Goal: Task Accomplishment & Management: Use online tool/utility

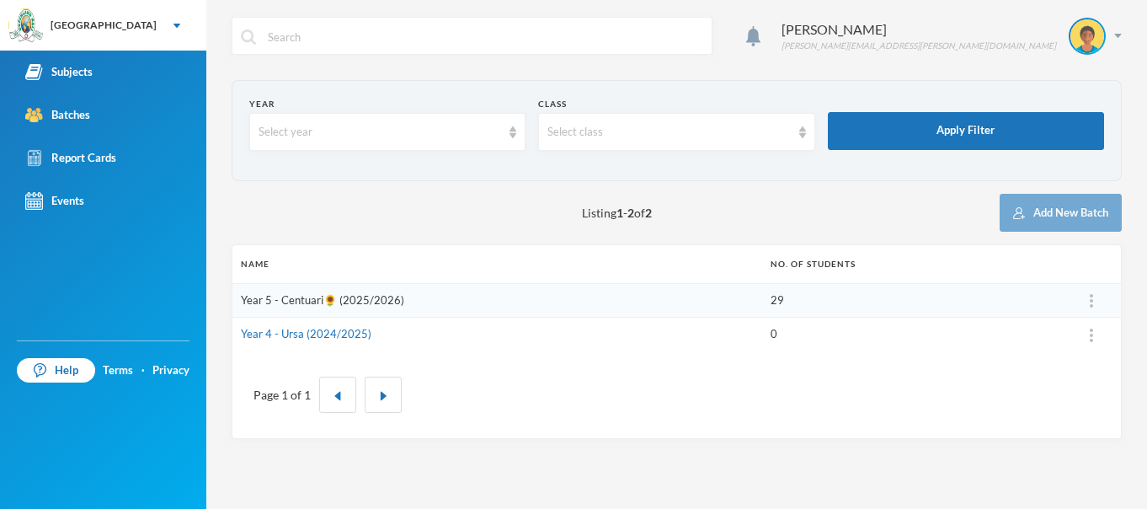
click at [383, 296] on link "Year 5 - Centuari🌻 (2025/2026)" at bounding box center [322, 299] width 163 height 13
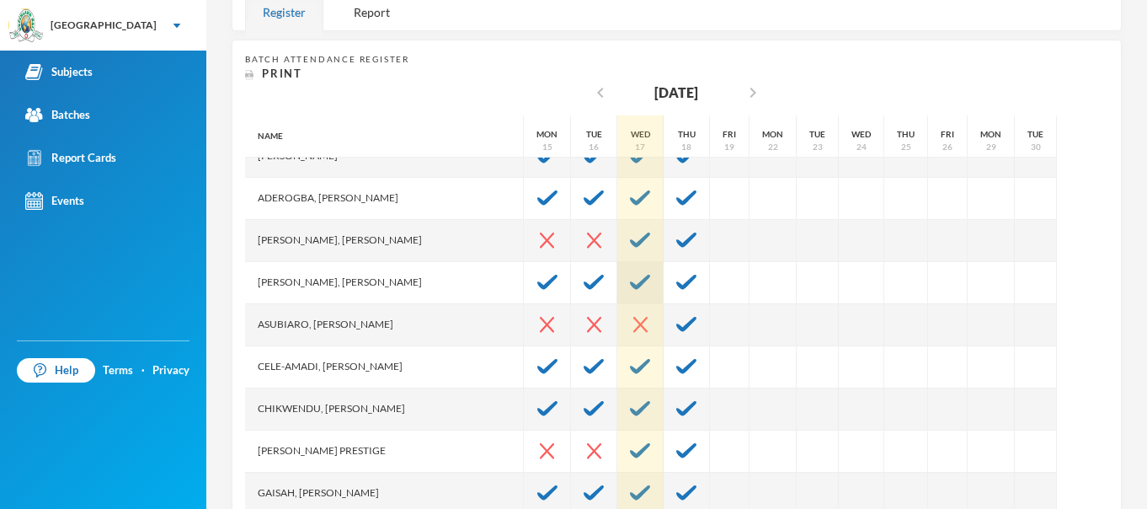
scroll to position [107, 0]
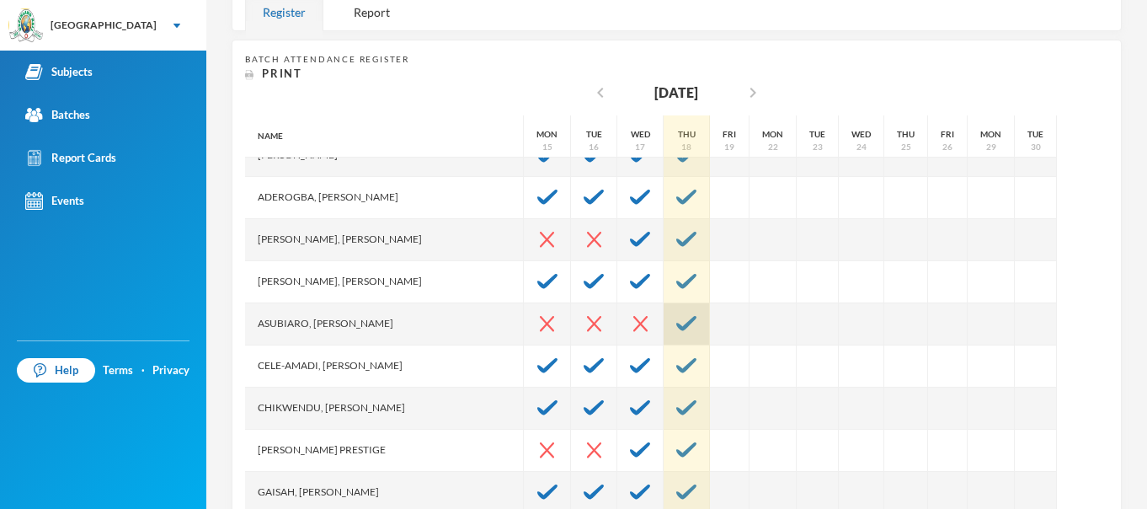
click at [676, 322] on img at bounding box center [686, 323] width 20 height 15
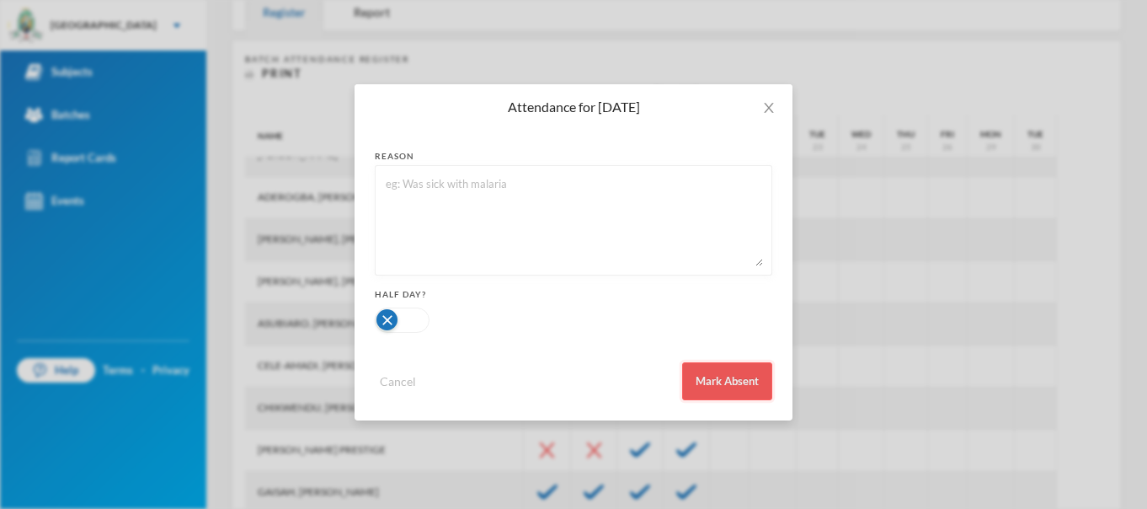
click at [729, 377] on button "Mark Absent" at bounding box center [727, 381] width 90 height 38
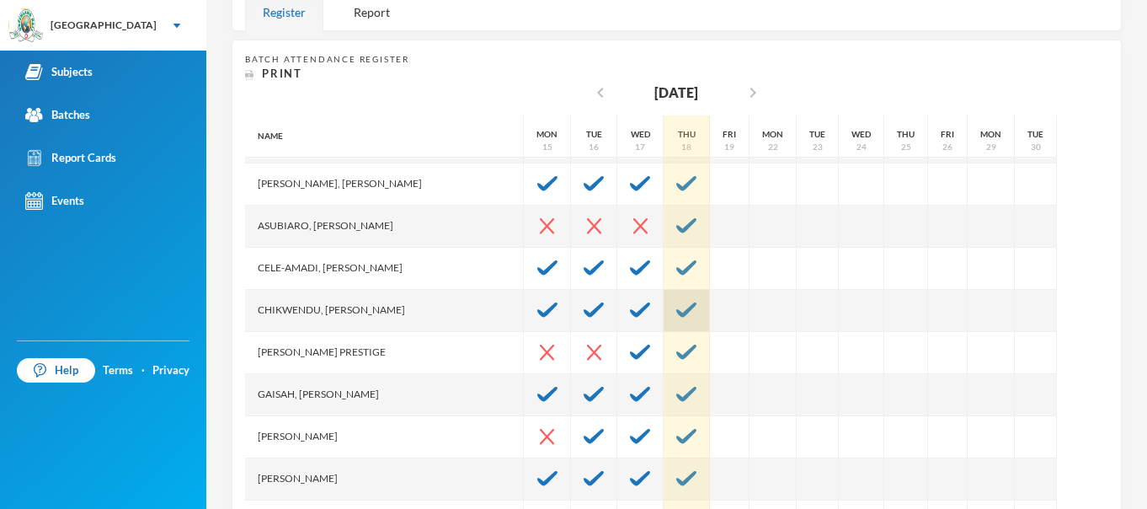
scroll to position [212, 0]
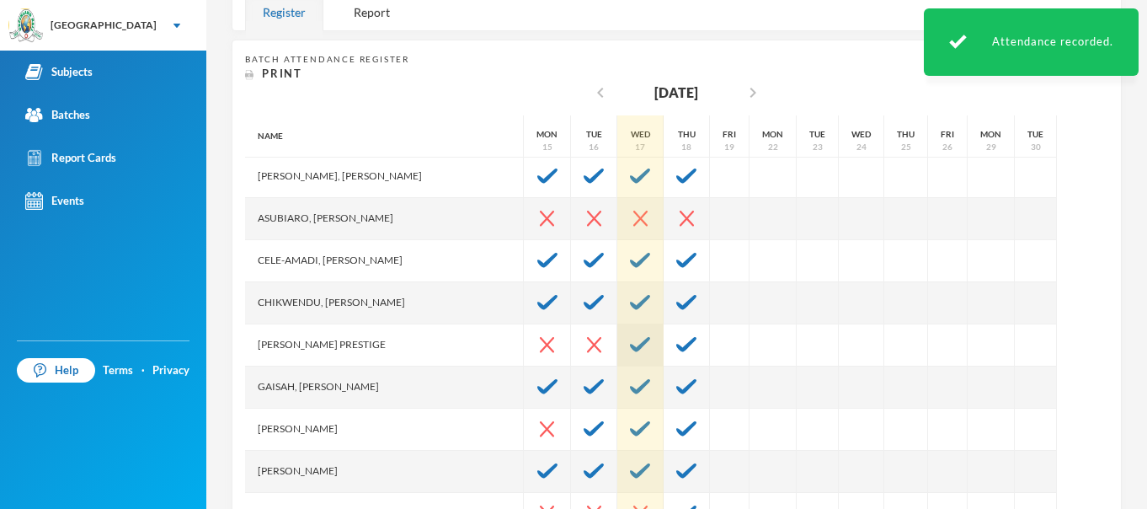
click at [630, 340] on img at bounding box center [640, 344] width 20 height 15
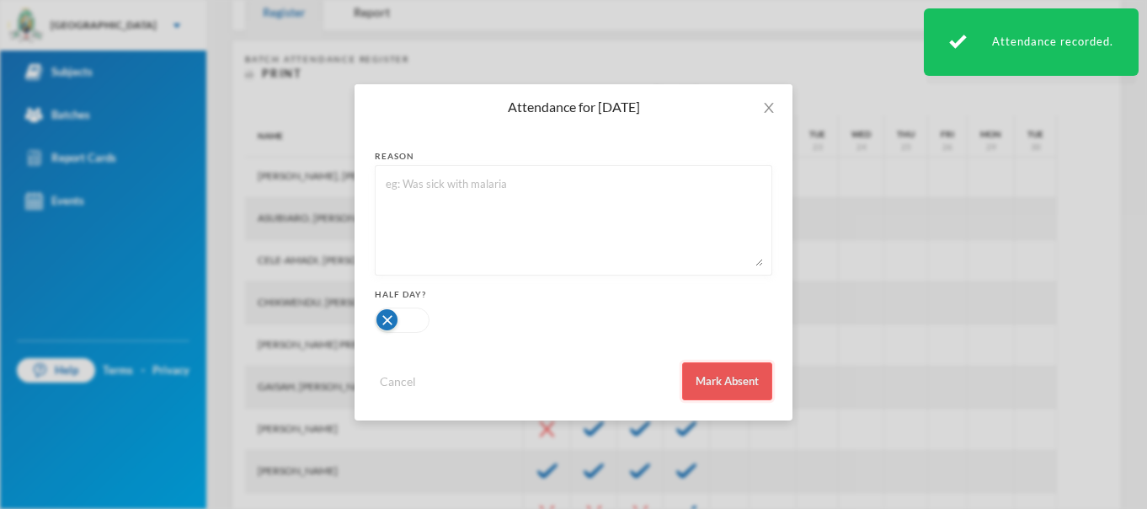
click at [714, 377] on button "Mark Absent" at bounding box center [727, 381] width 90 height 38
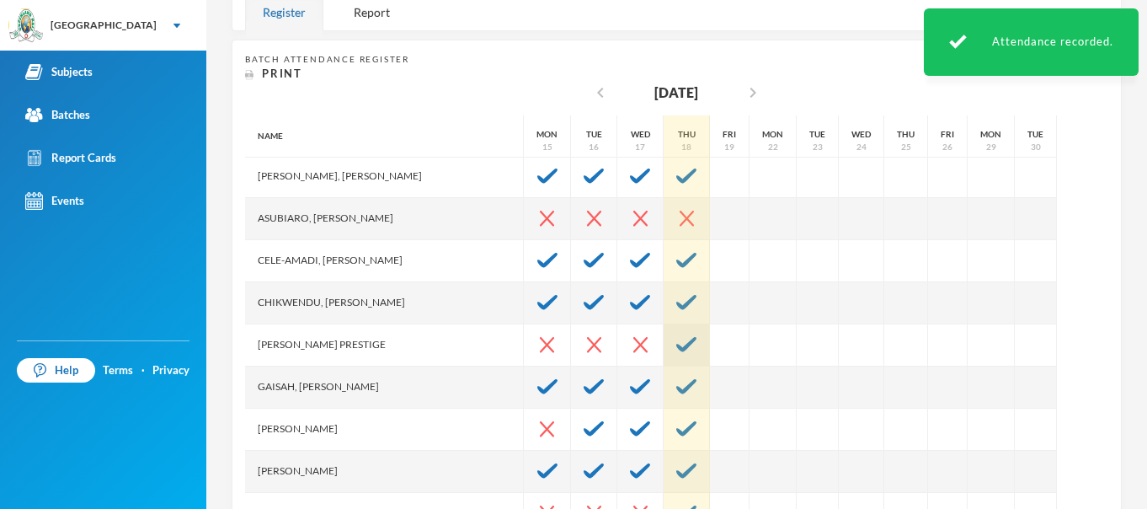
click at [676, 345] on img at bounding box center [686, 344] width 20 height 15
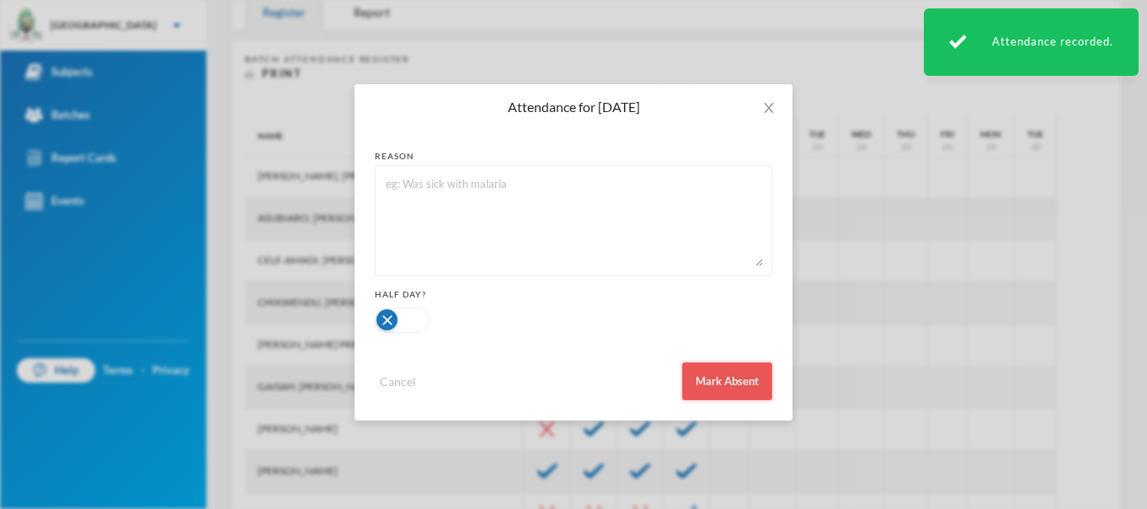
click at [722, 378] on button "Mark Absent" at bounding box center [727, 381] width 90 height 38
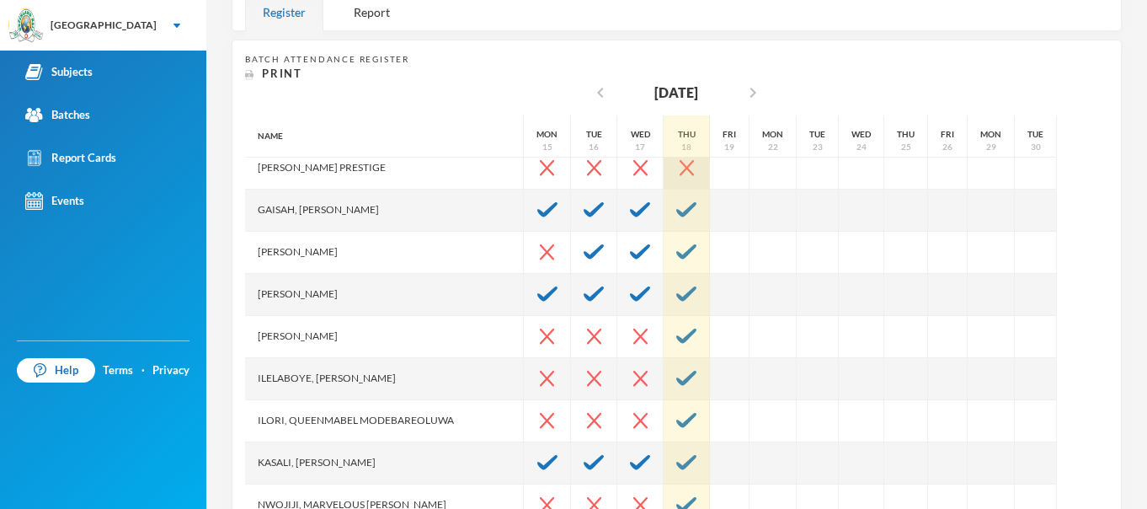
scroll to position [391, 0]
click at [676, 340] on img at bounding box center [686, 334] width 20 height 15
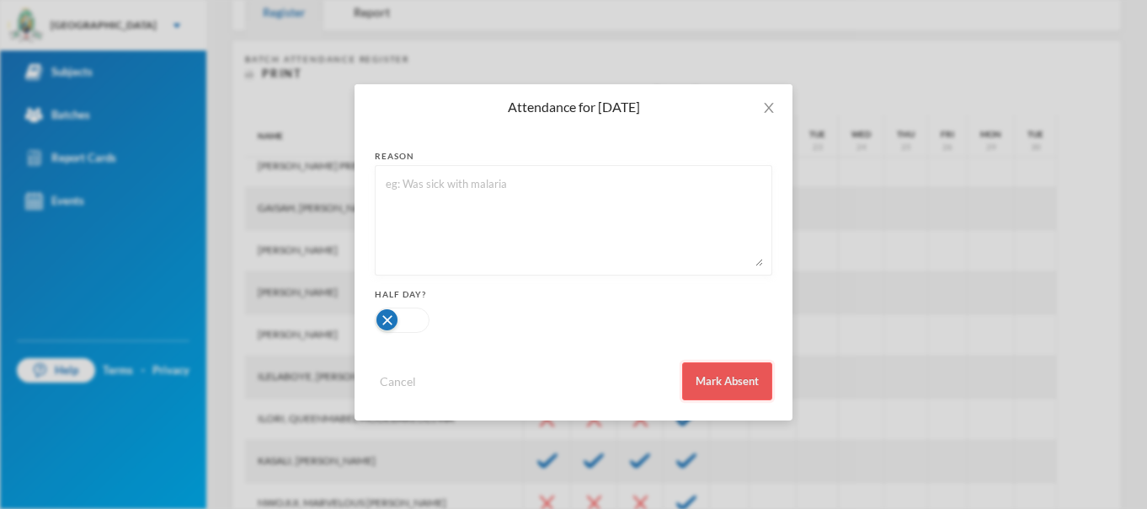
click at [719, 380] on button "Mark Absent" at bounding box center [727, 381] width 90 height 38
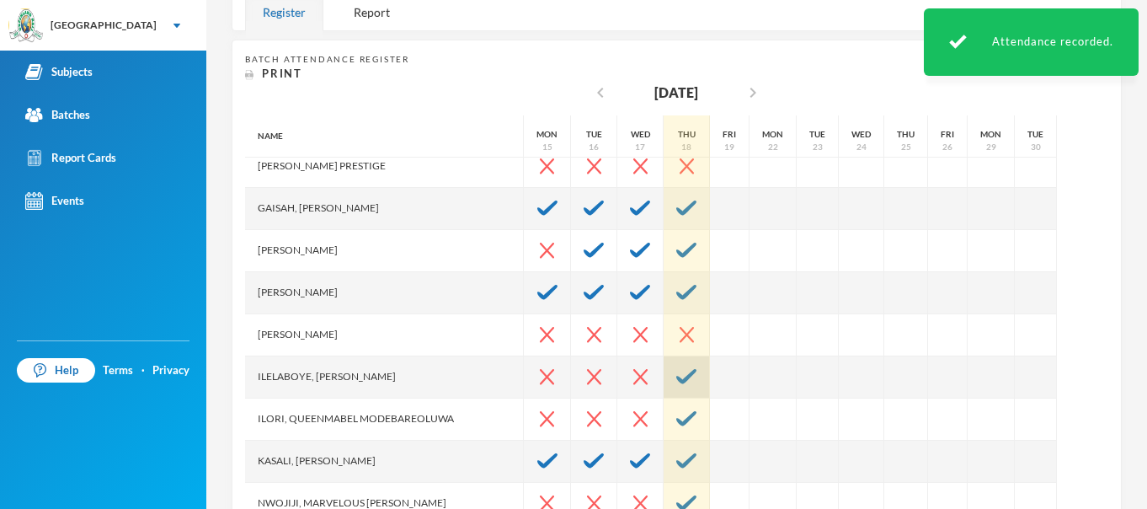
click at [676, 372] on img at bounding box center [686, 376] width 20 height 15
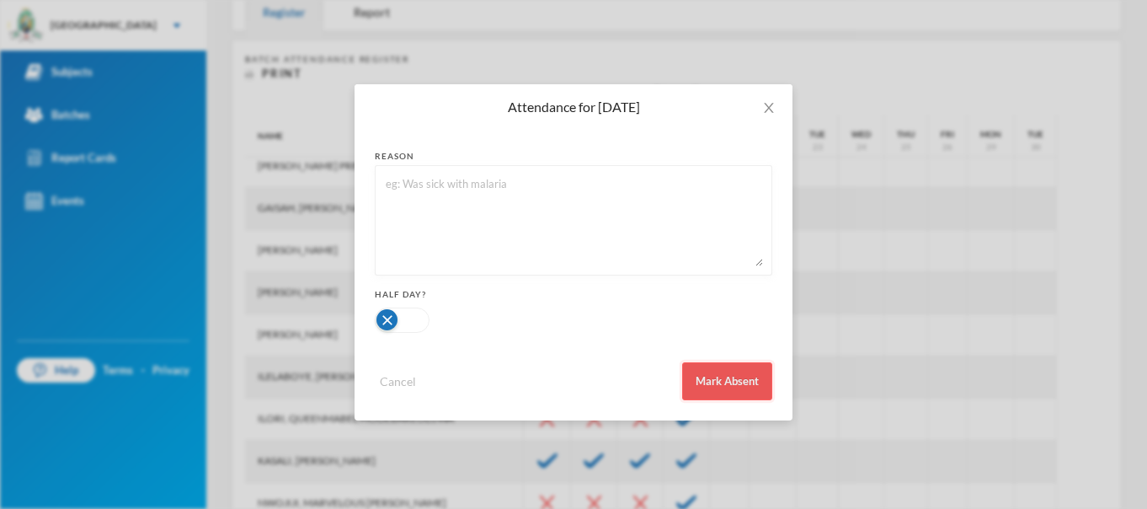
click at [734, 379] on button "Mark Absent" at bounding box center [727, 381] width 90 height 38
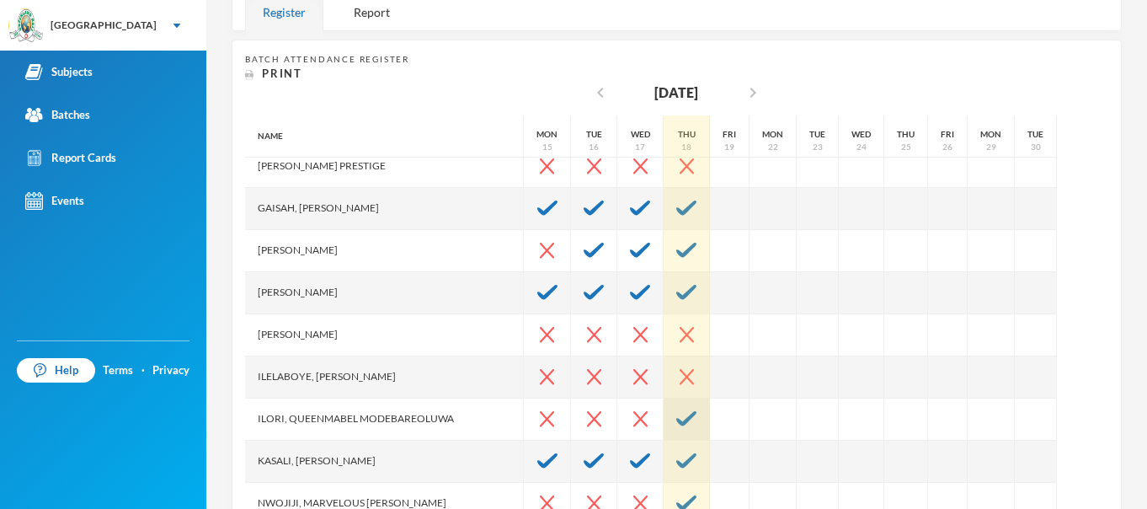
click at [676, 419] on img at bounding box center [686, 418] width 20 height 15
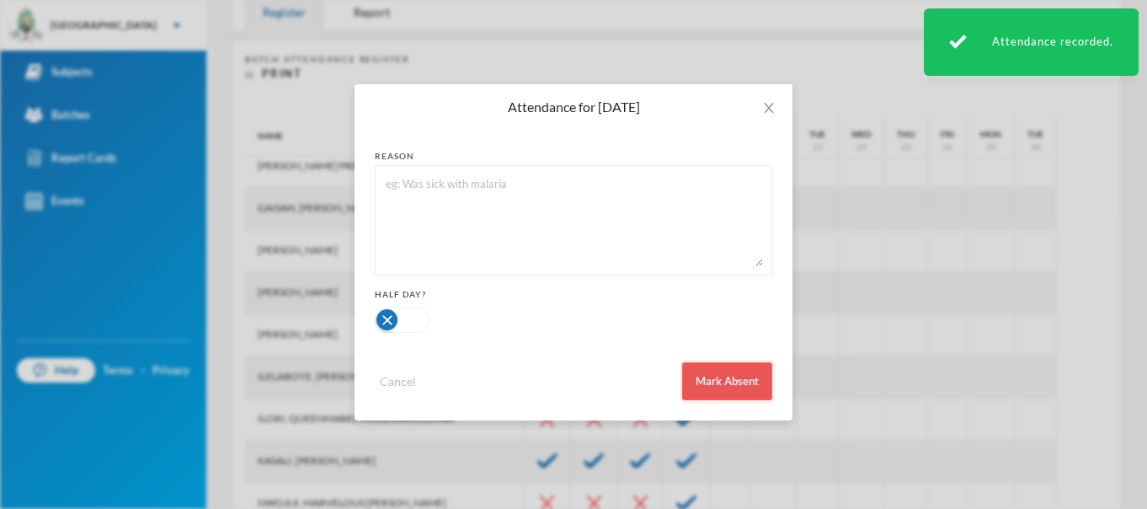
click at [725, 383] on button "Mark Absent" at bounding box center [727, 381] width 90 height 38
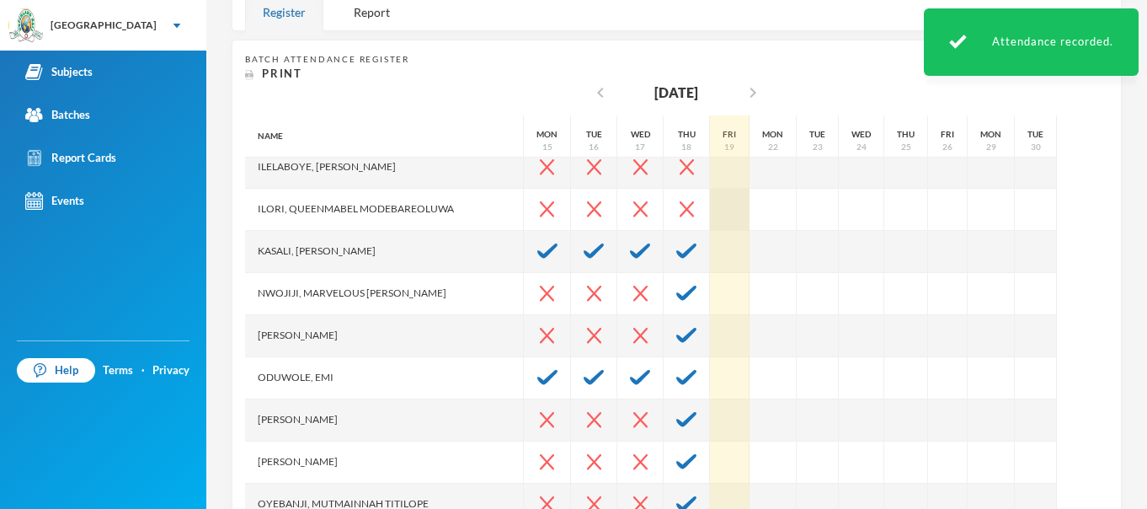
scroll to position [602, 0]
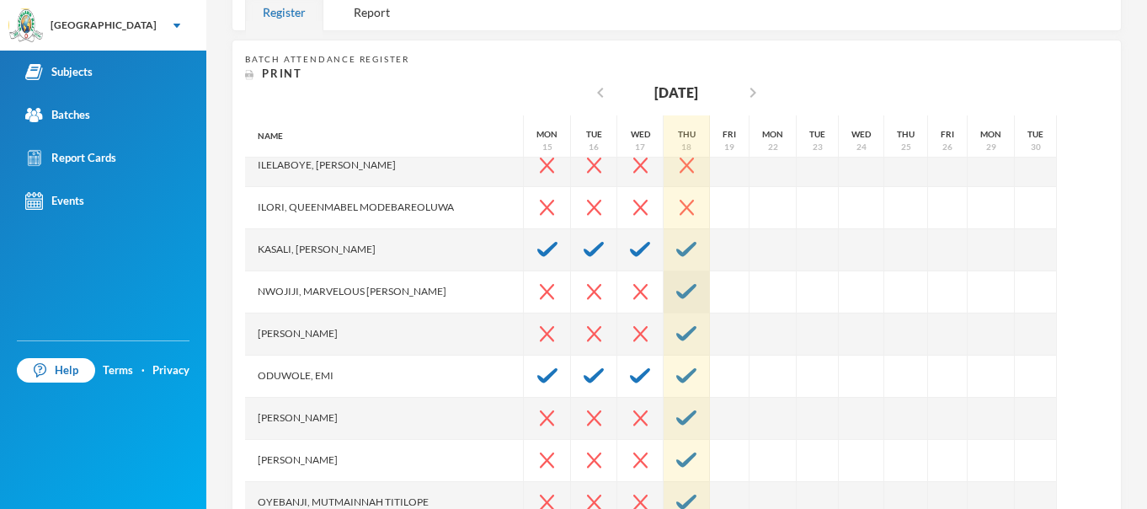
click at [664, 290] on div at bounding box center [687, 292] width 46 height 42
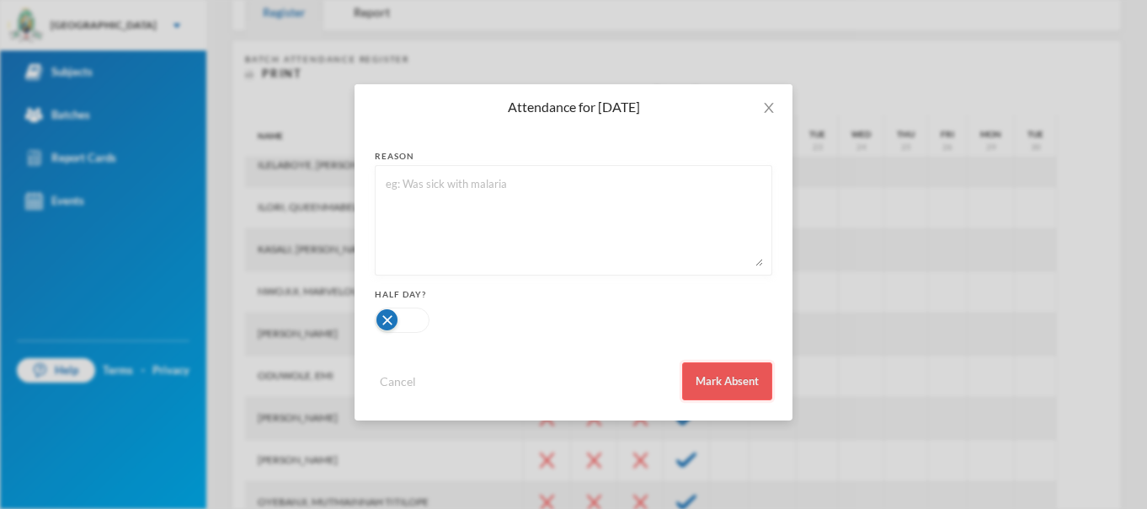
click at [718, 373] on button "Mark Absent" at bounding box center [727, 381] width 90 height 38
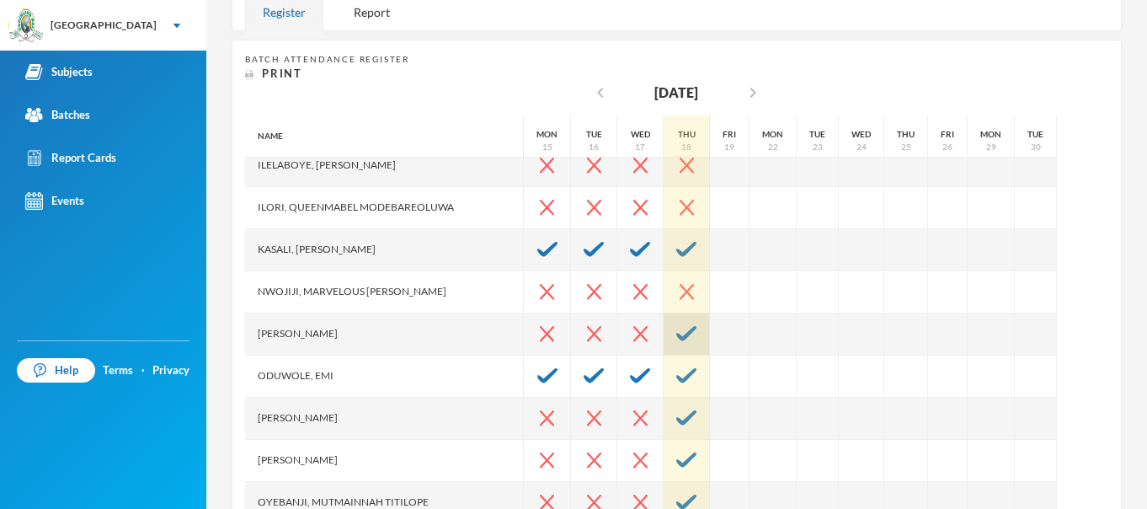
click at [676, 328] on img at bounding box center [686, 333] width 20 height 15
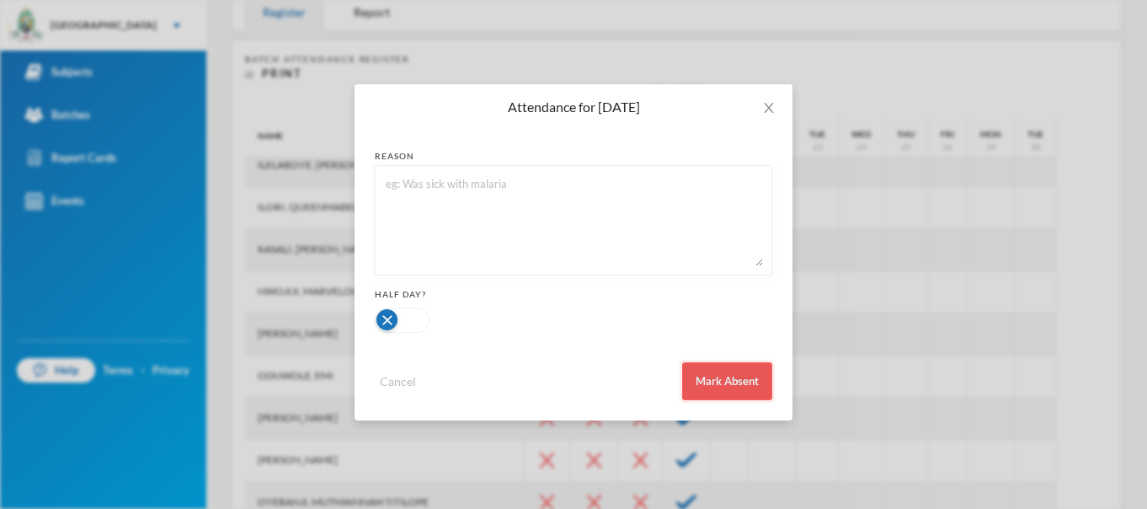
click at [732, 376] on button "Mark Absent" at bounding box center [727, 381] width 90 height 38
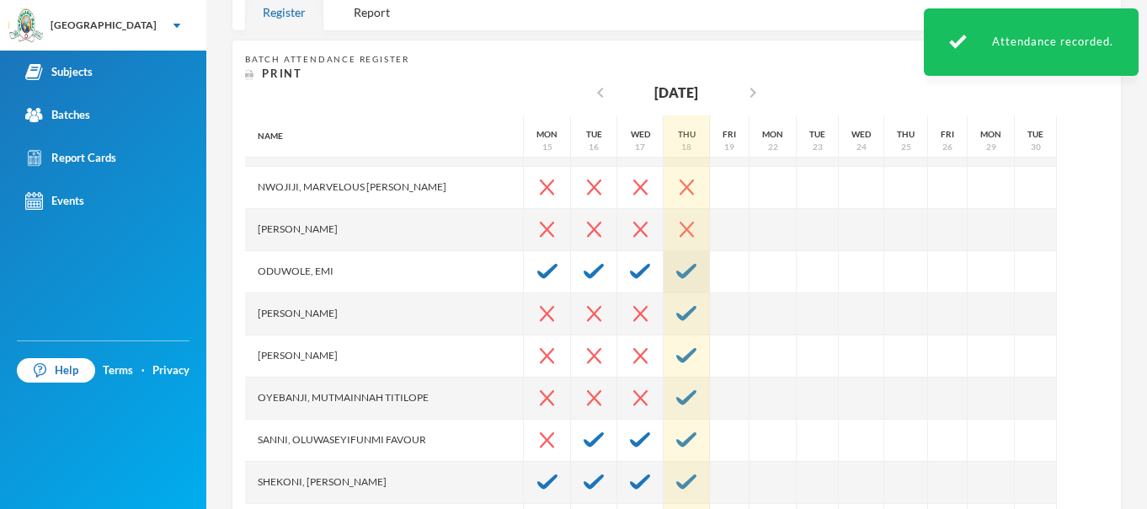
scroll to position [708, 0]
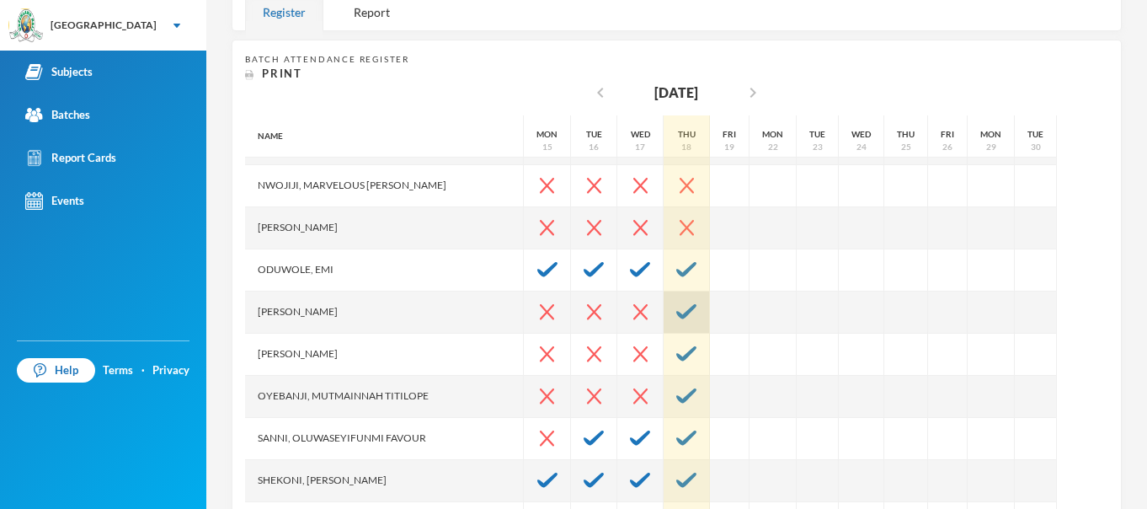
click at [676, 309] on img at bounding box center [686, 311] width 20 height 15
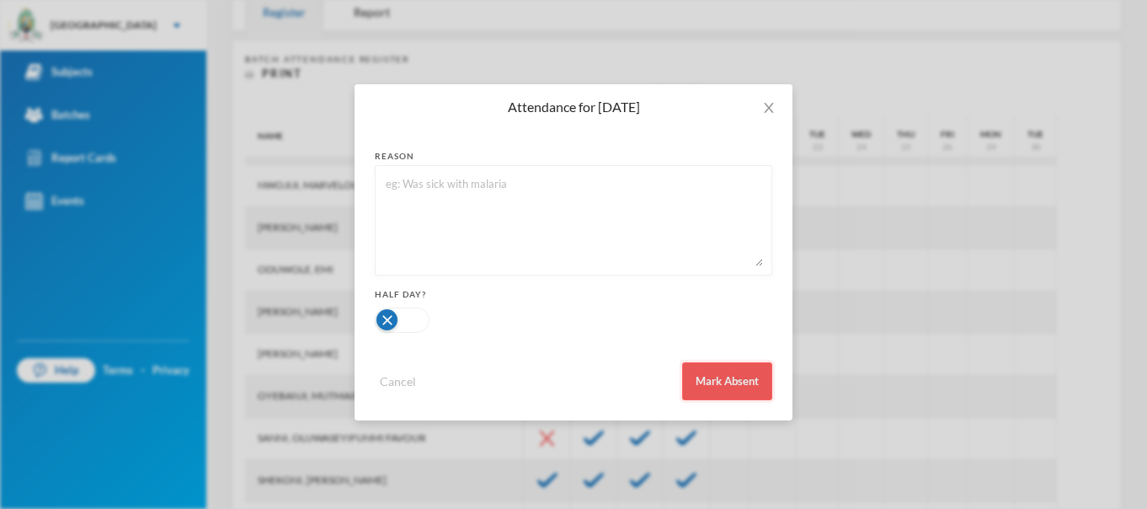
click at [718, 375] on button "Mark Absent" at bounding box center [727, 381] width 90 height 38
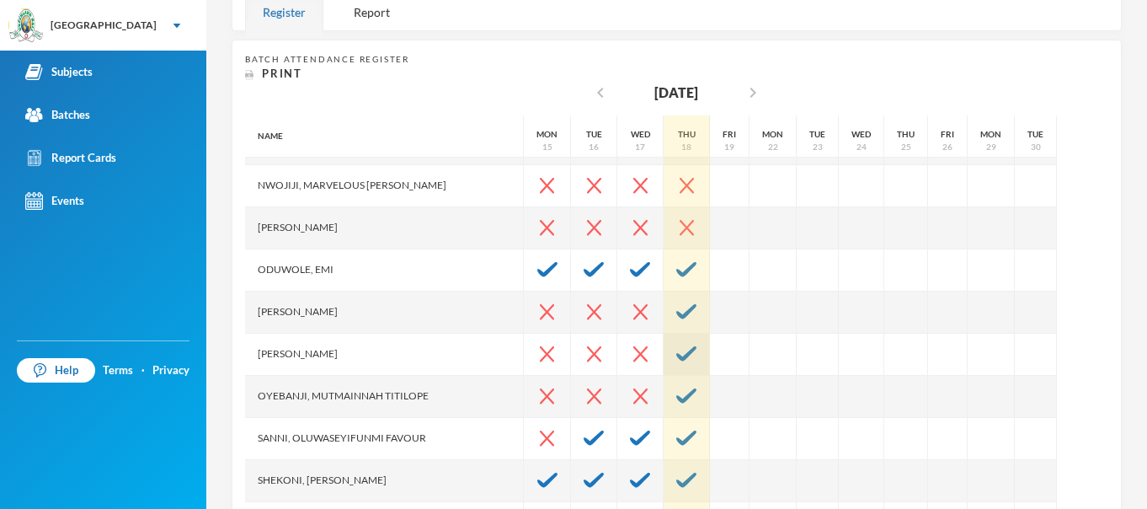
click at [664, 345] on div at bounding box center [687, 355] width 46 height 42
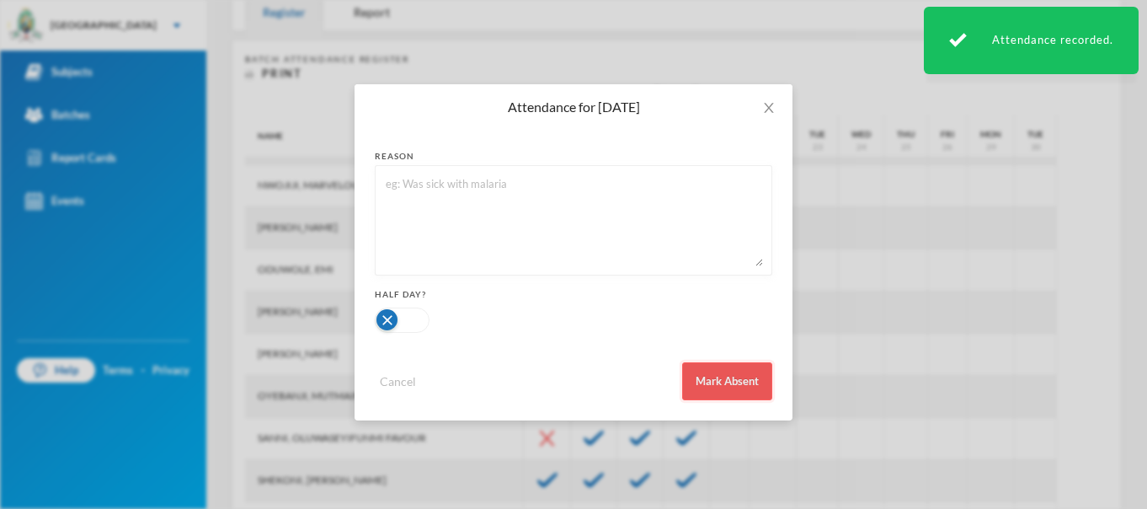
click at [724, 386] on button "Mark Absent" at bounding box center [727, 381] width 90 height 38
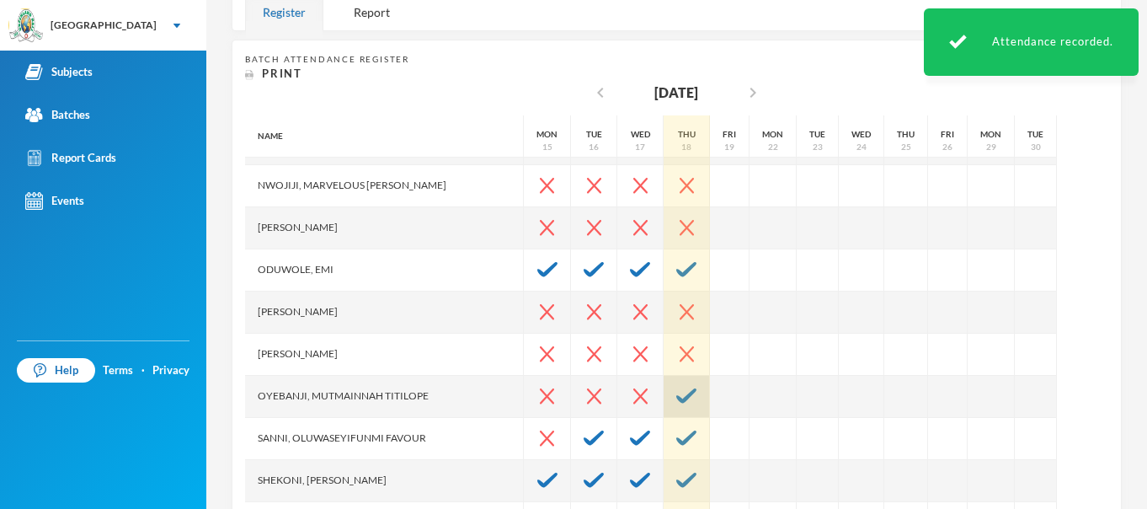
click at [676, 398] on img at bounding box center [686, 395] width 20 height 15
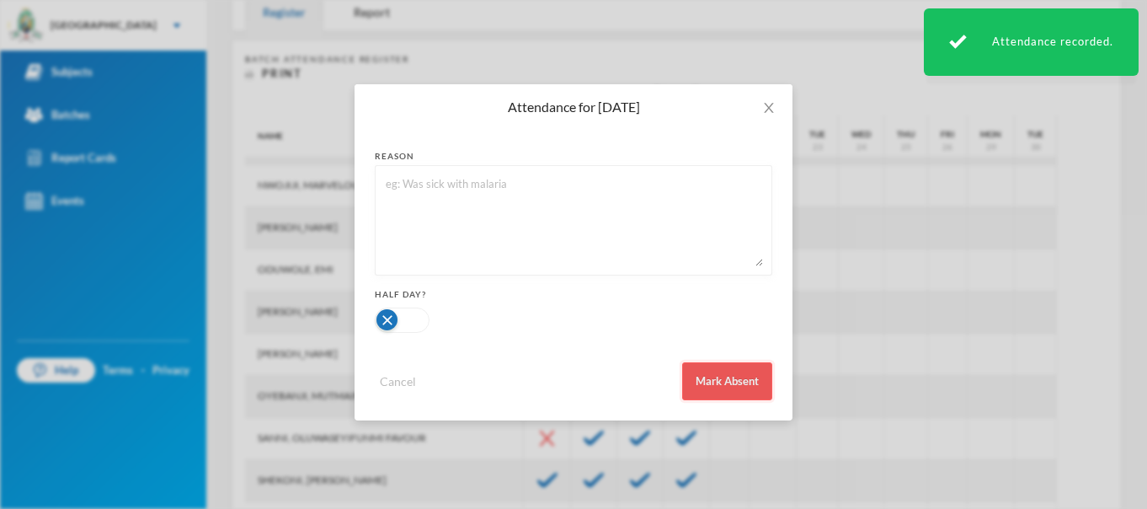
click at [724, 380] on button "Mark Absent" at bounding box center [727, 381] width 90 height 38
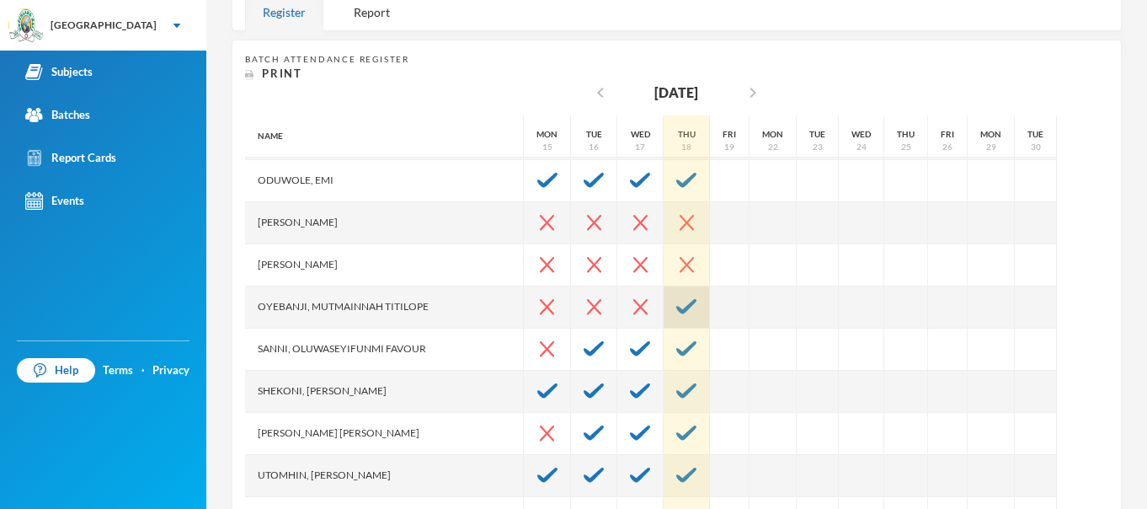
scroll to position [800, 0]
click at [676, 309] on img at bounding box center [686, 303] width 20 height 15
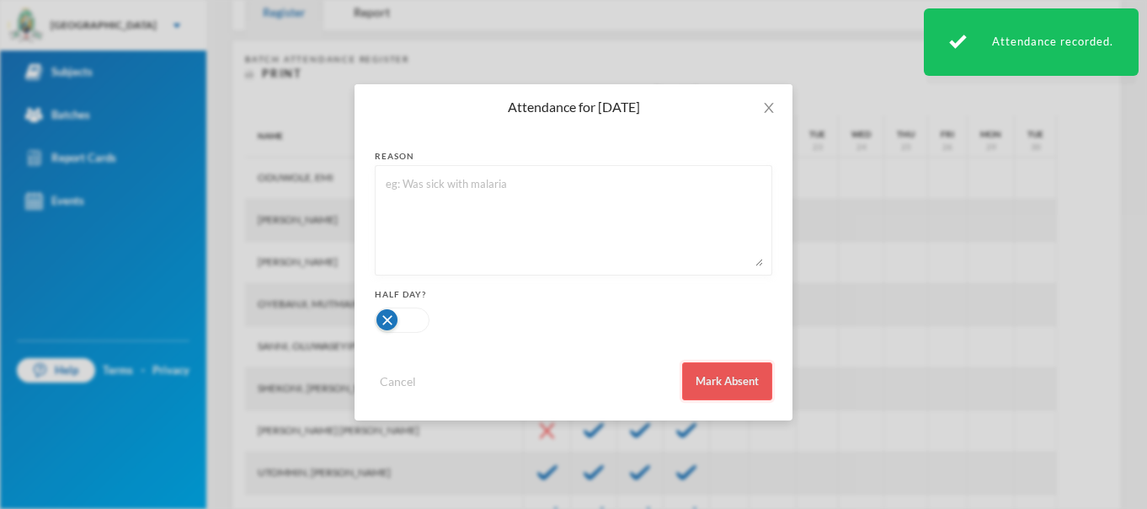
click at [722, 377] on button "Mark Absent" at bounding box center [727, 381] width 90 height 38
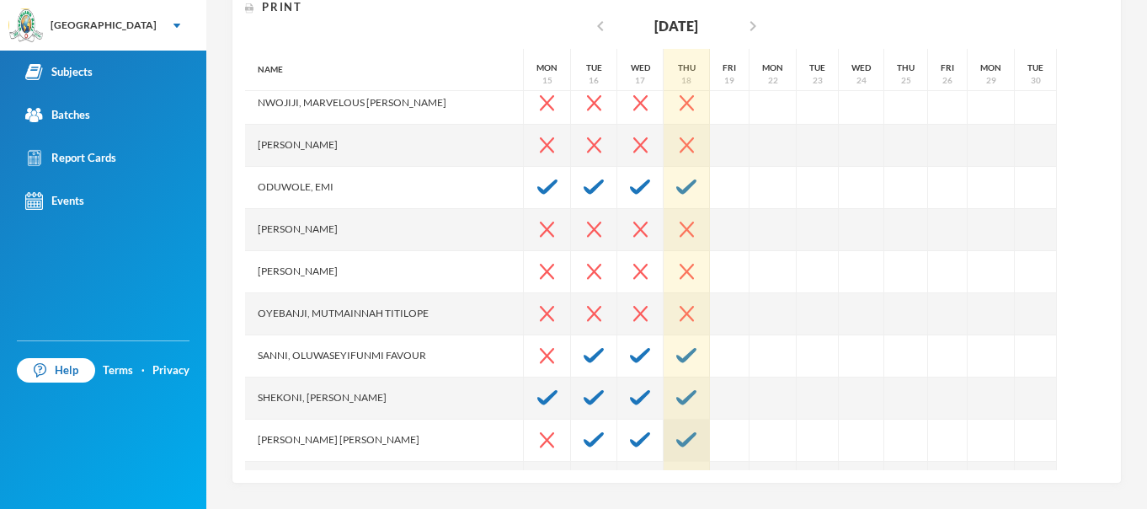
scroll to position [0, 0]
